Goal: Information Seeking & Learning: Find specific fact

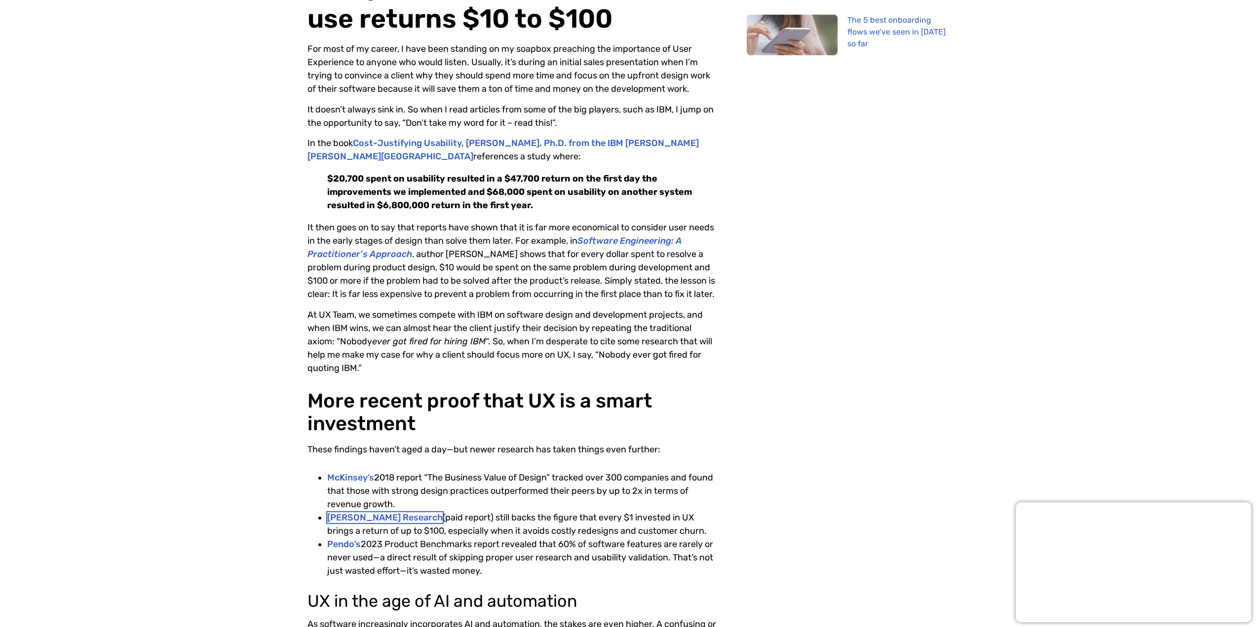
scroll to position [296, 0]
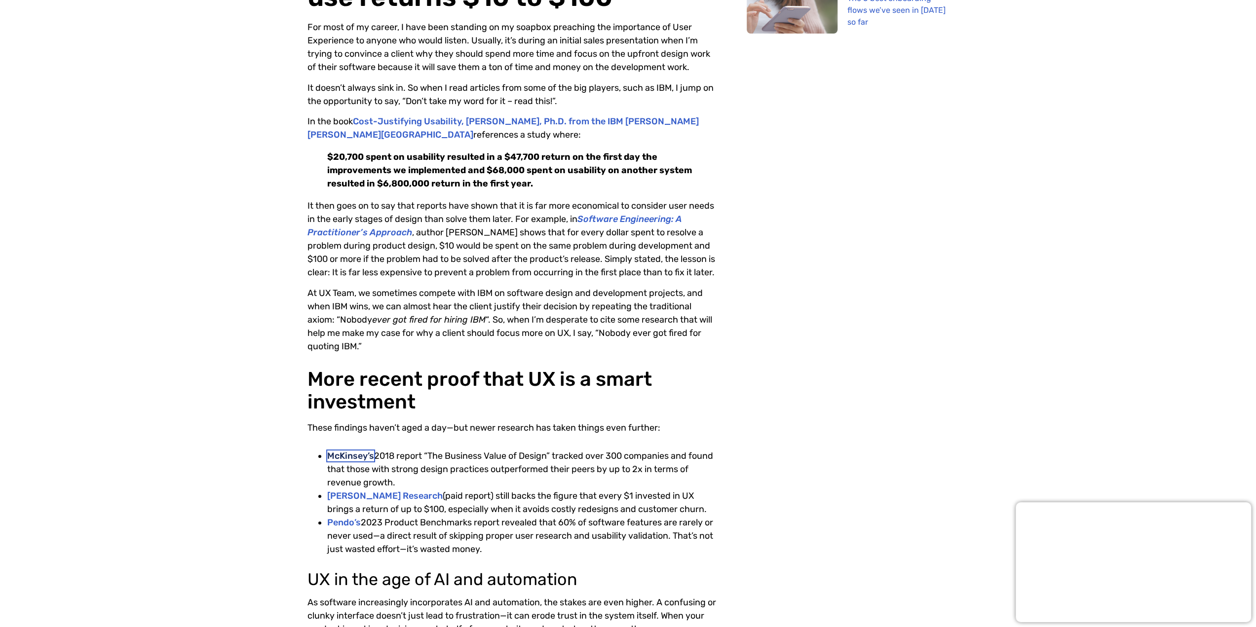
click at [348, 452] on link "McKinsey’s" at bounding box center [350, 456] width 47 height 11
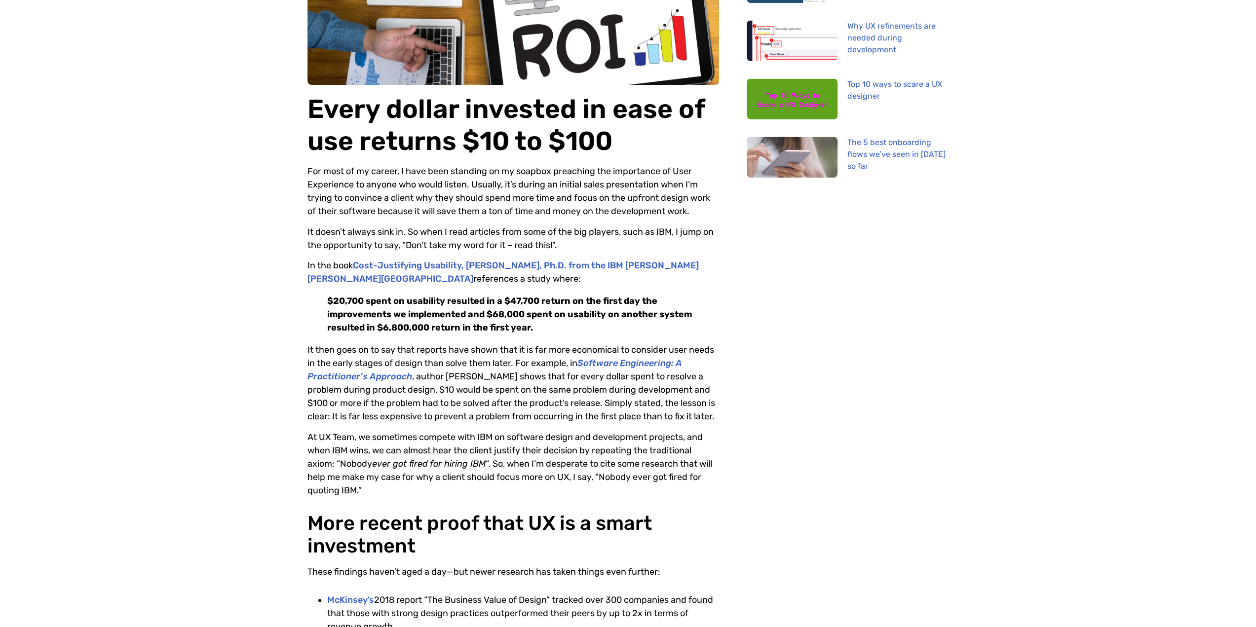
scroll to position [147, 0]
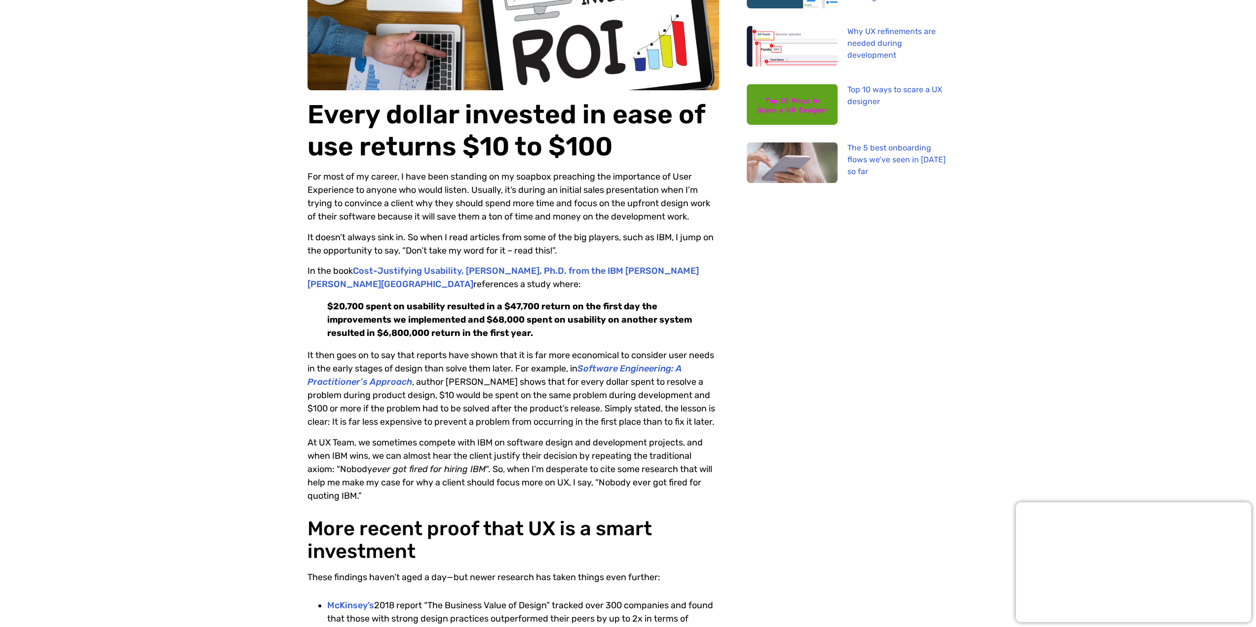
drag, startPoint x: 428, startPoint y: 603, endPoint x: 423, endPoint y: 610, distance: 8.4
click at [427, 604] on li "McKinsey’s 2018 report “The Business Value of Design” tracked over 300 companie…" at bounding box center [523, 619] width 392 height 40
click at [431, 605] on li "McKinsey’s 2018 report “The Business Value of Design” tracked over 300 companie…" at bounding box center [523, 619] width 392 height 40
click at [605, 607] on li "McKinsey’s 2018 report “The Business Value of Design” tracked over 300 companie…" at bounding box center [523, 619] width 392 height 40
drag, startPoint x: 550, startPoint y: 603, endPoint x: 328, endPoint y: 605, distance: 222.6
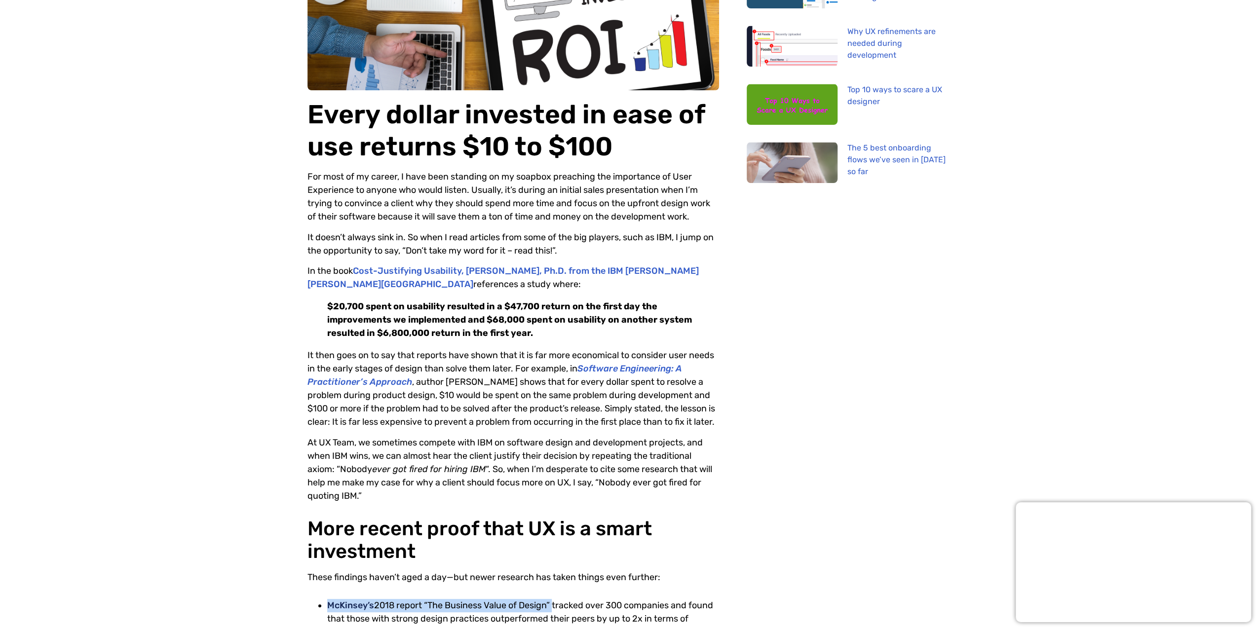
click at [328, 605] on li "McKinsey’s 2018 report “The Business Value of Design” tracked over 300 companie…" at bounding box center [523, 619] width 392 height 40
copy li "McKinsey’s 2018 report “The Business Value of Design”"
